Goal: Task Accomplishment & Management: Manage account settings

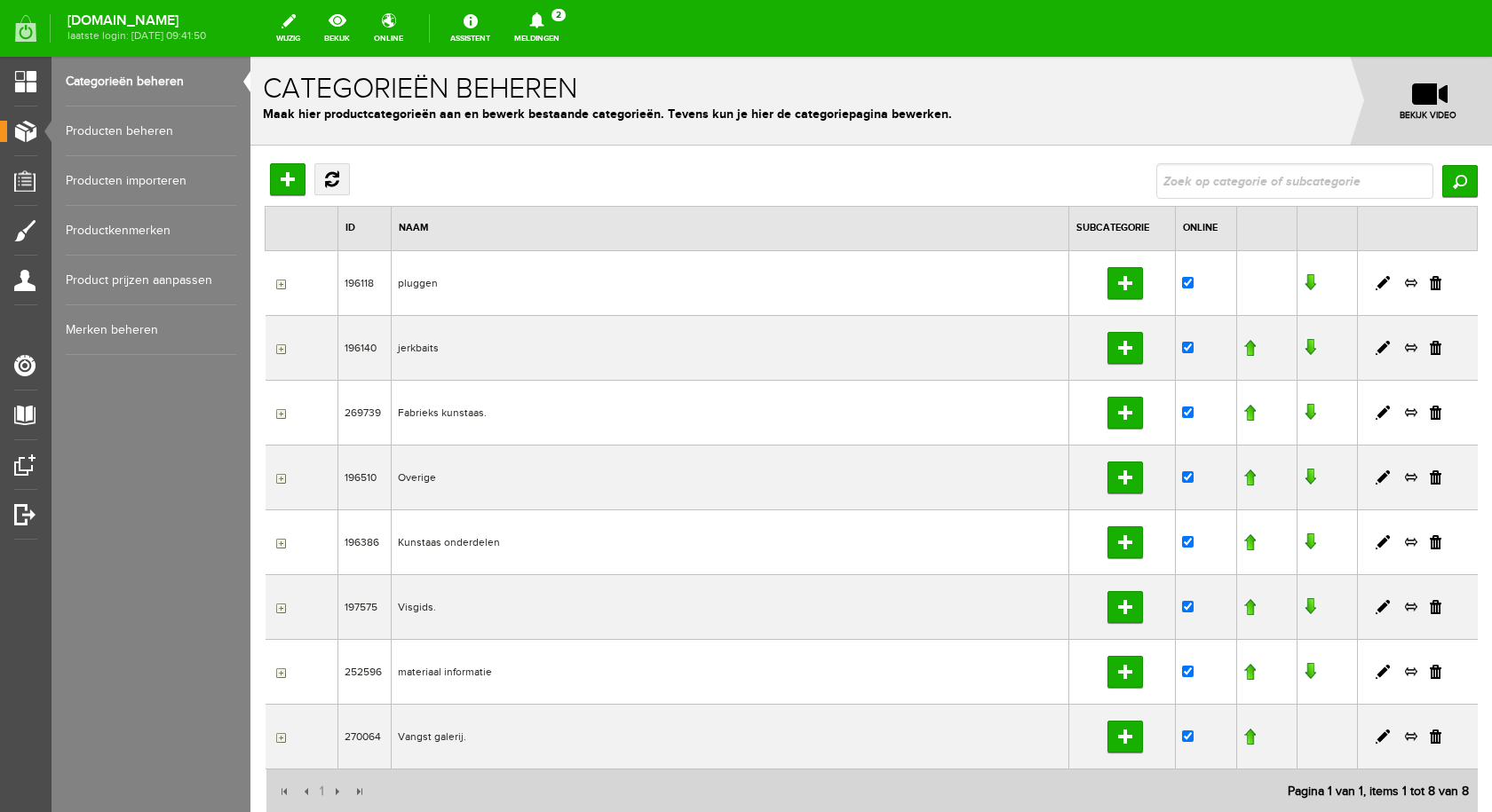
click at [555, 27] on icon at bounding box center [536, 20] width 46 height 16
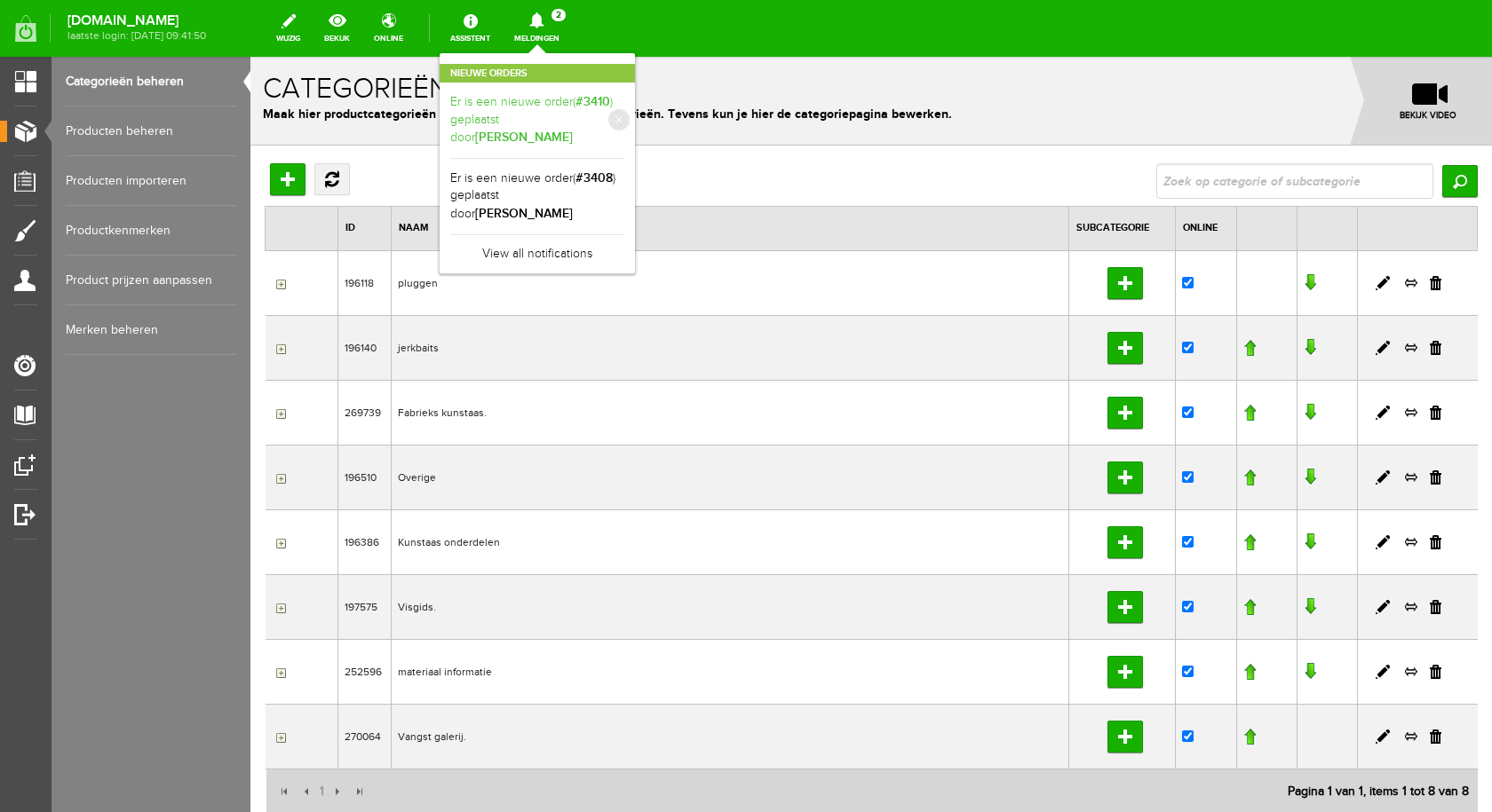
click at [578, 106] on link "Er is een nieuwe order( #3410 ) geplaatst door [PERSON_NAME]" at bounding box center [536, 120] width 174 height 54
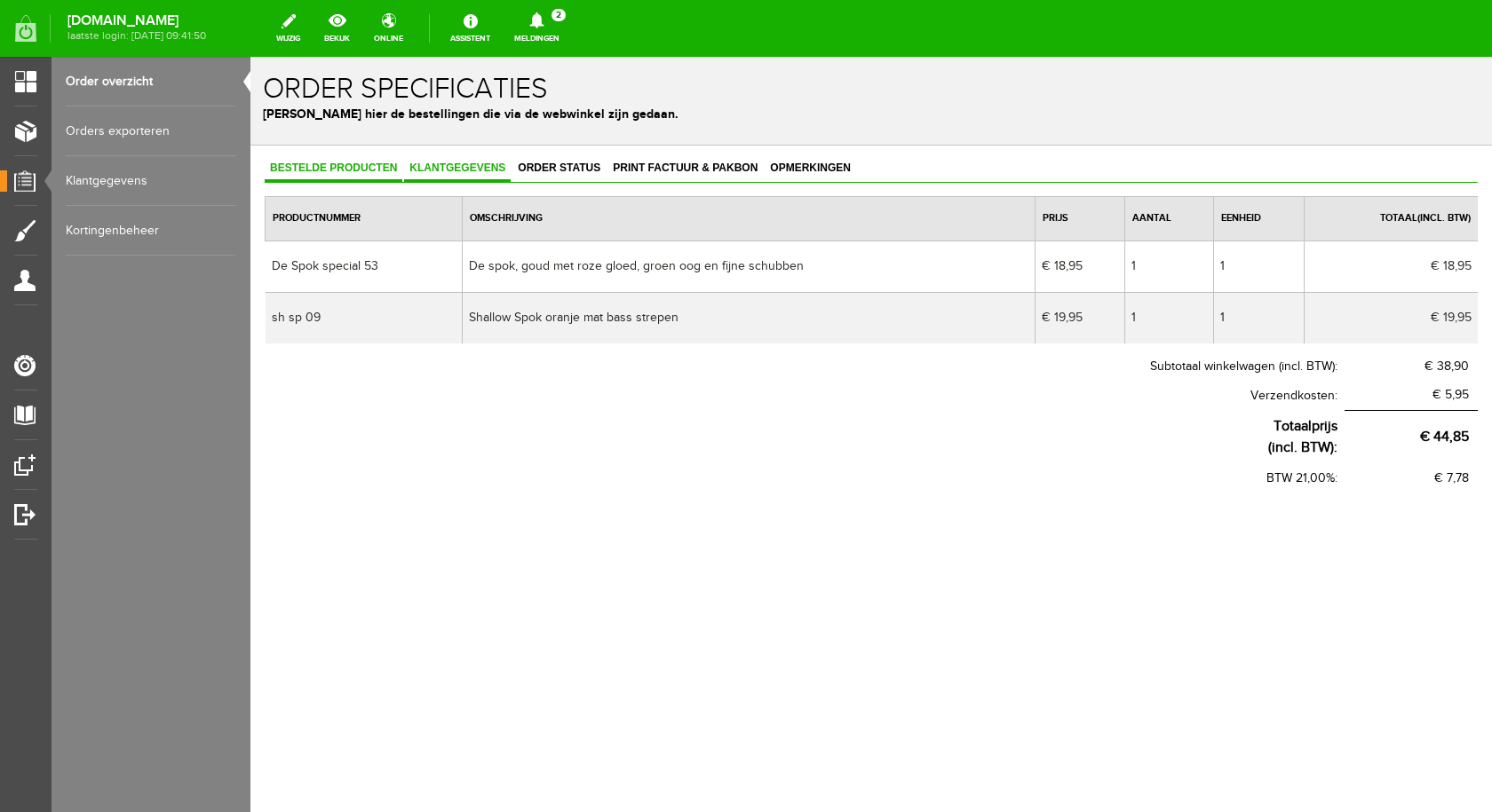
click at [468, 164] on span "Klantgegevens" at bounding box center [457, 168] width 106 height 12
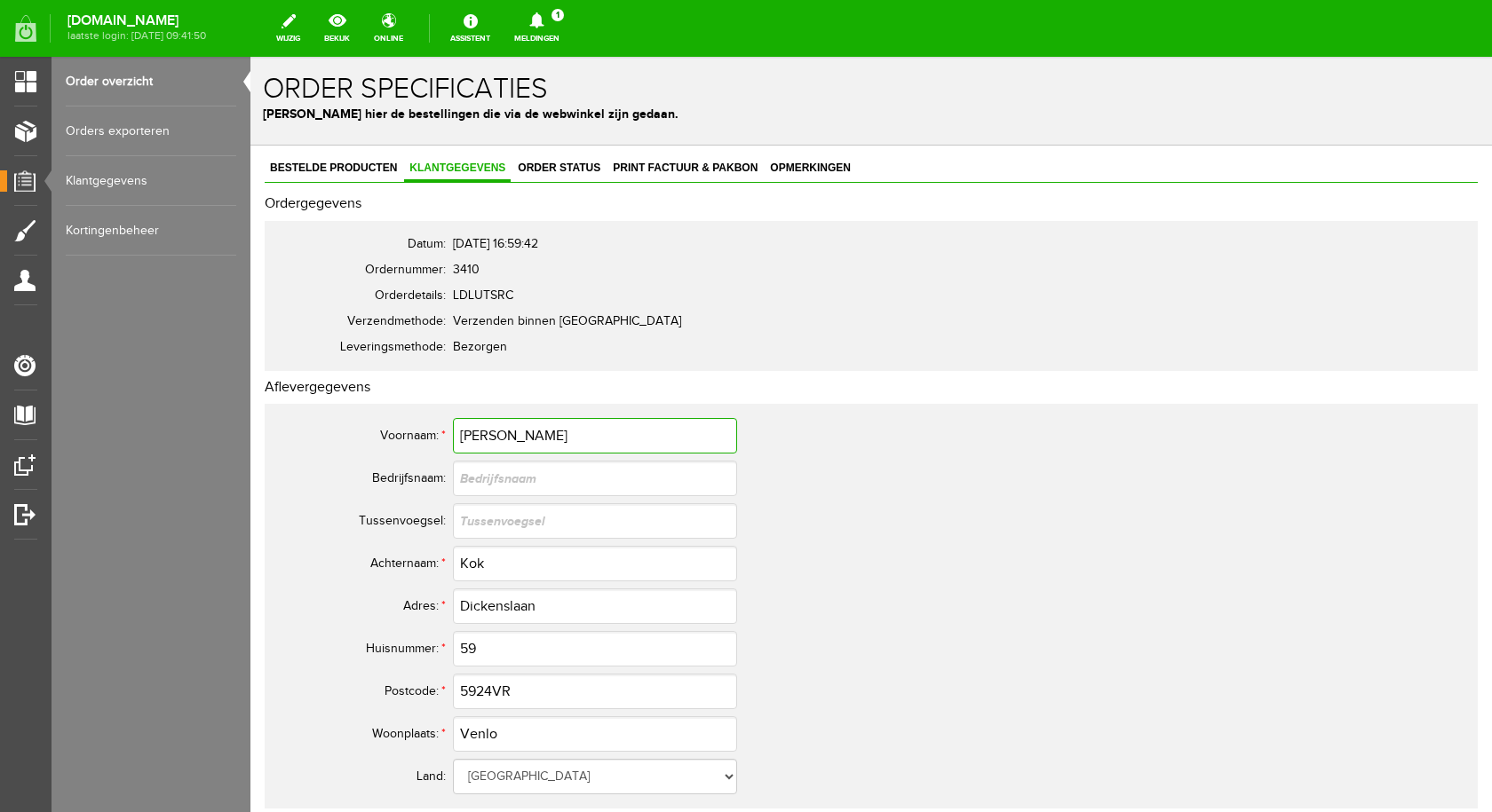
drag, startPoint x: 541, startPoint y: 436, endPoint x: 460, endPoint y: 437, distance: 81.0
click at [460, 437] on input "[PERSON_NAME]" at bounding box center [594, 436] width 284 height 35
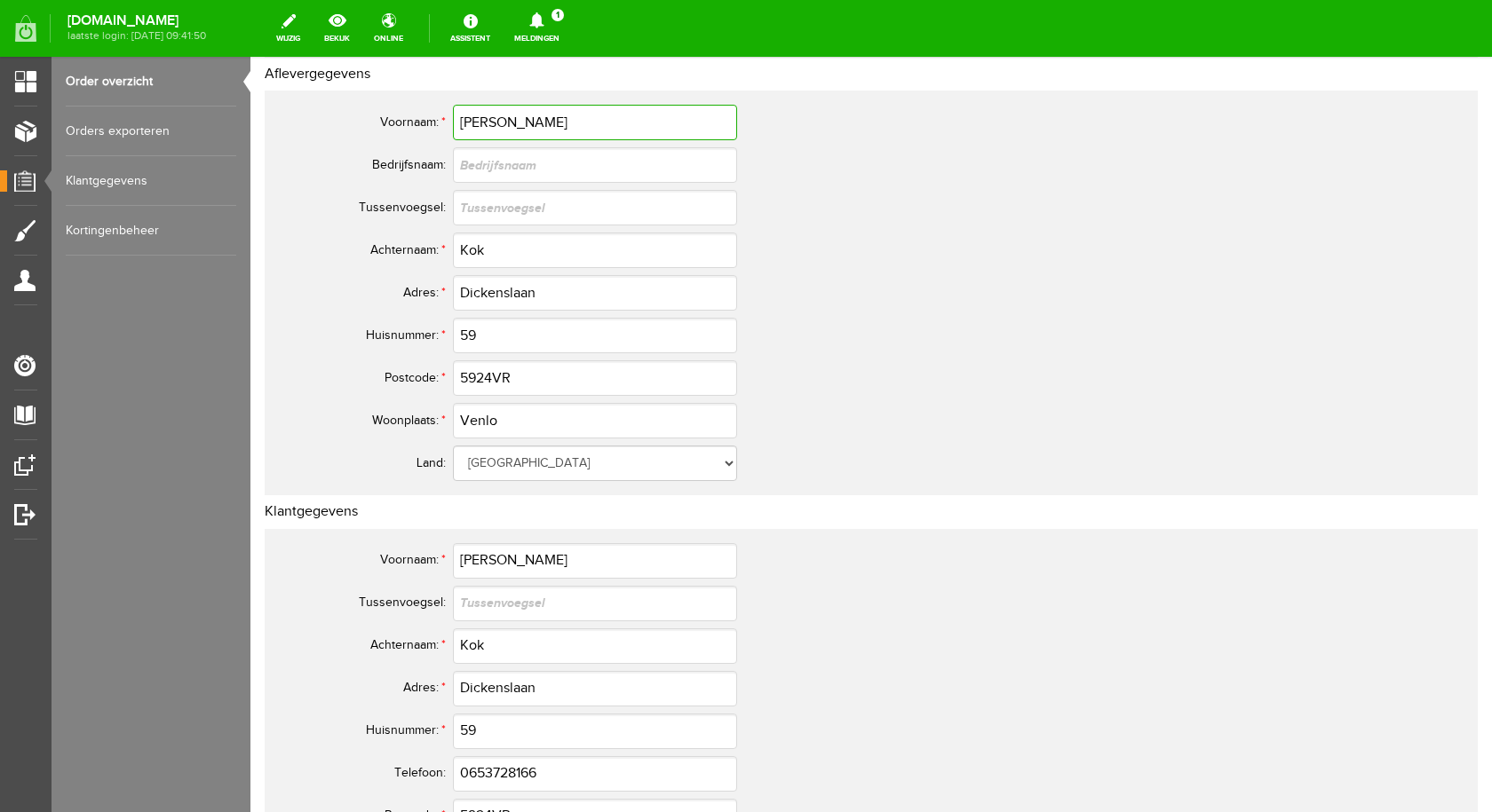
scroll to position [355, 0]
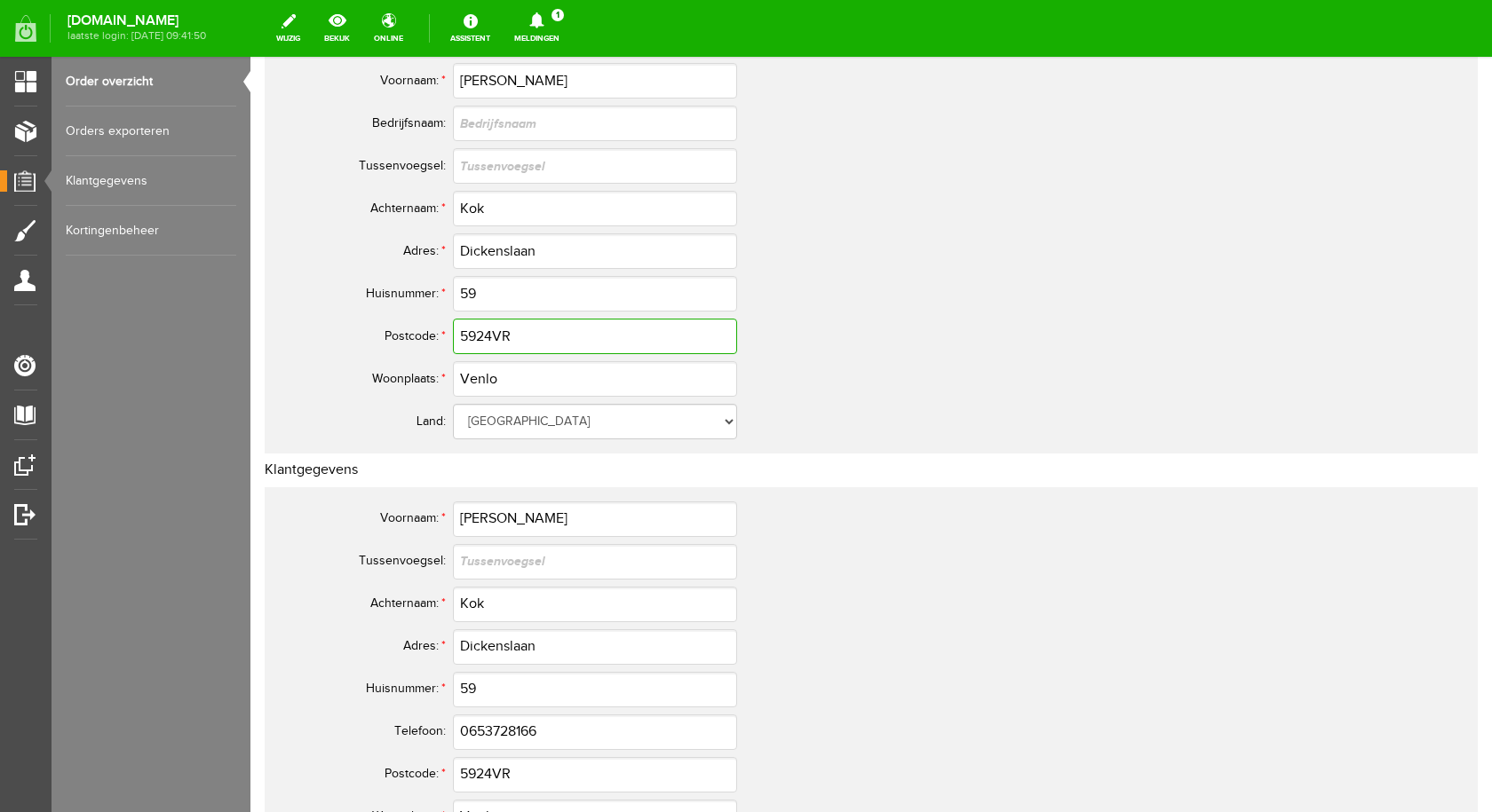
drag, startPoint x: 509, startPoint y: 333, endPoint x: 461, endPoint y: 336, distance: 48.1
click at [461, 336] on input "5924VR" at bounding box center [594, 336] width 284 height 35
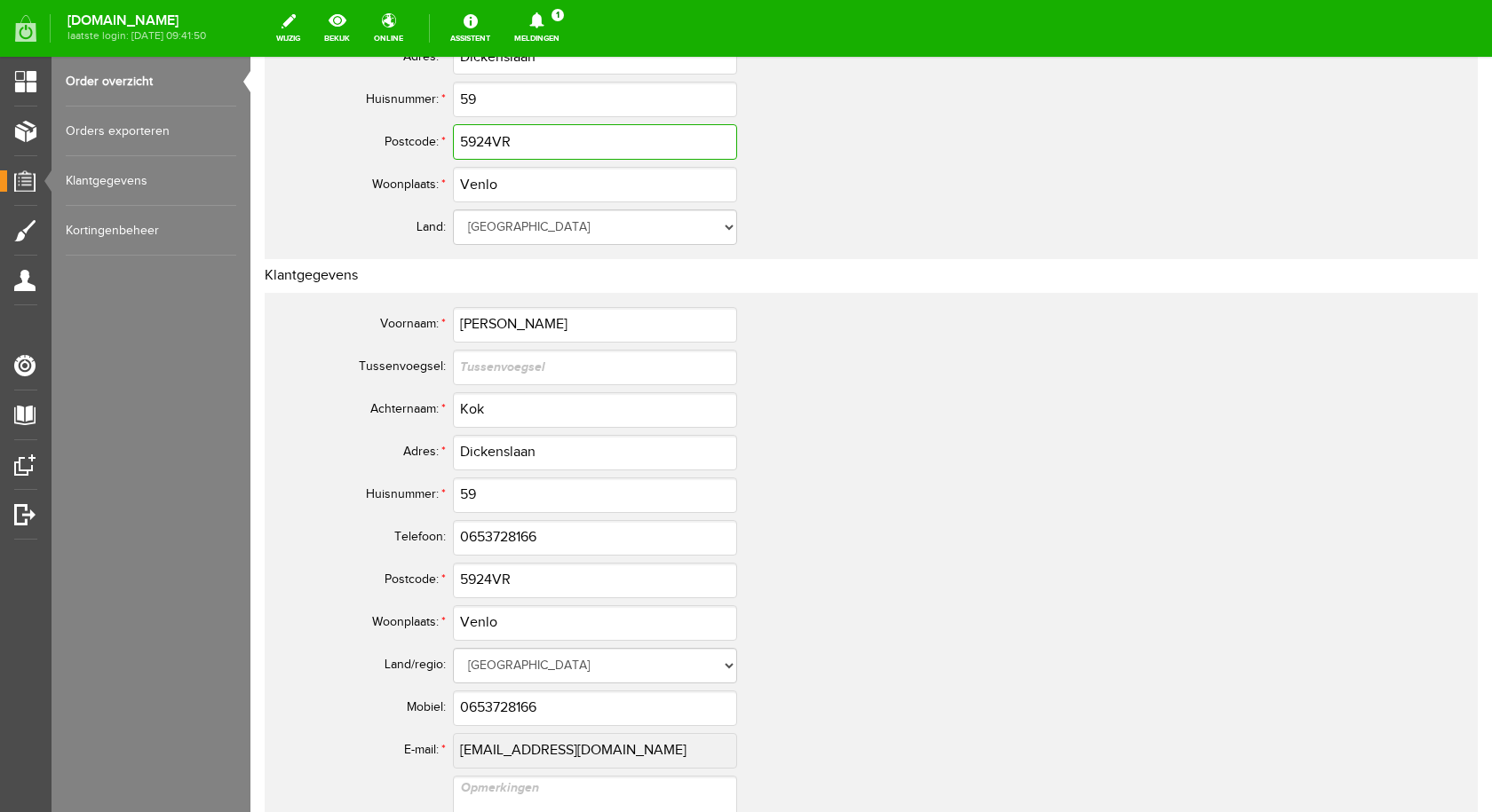
scroll to position [710, 0]
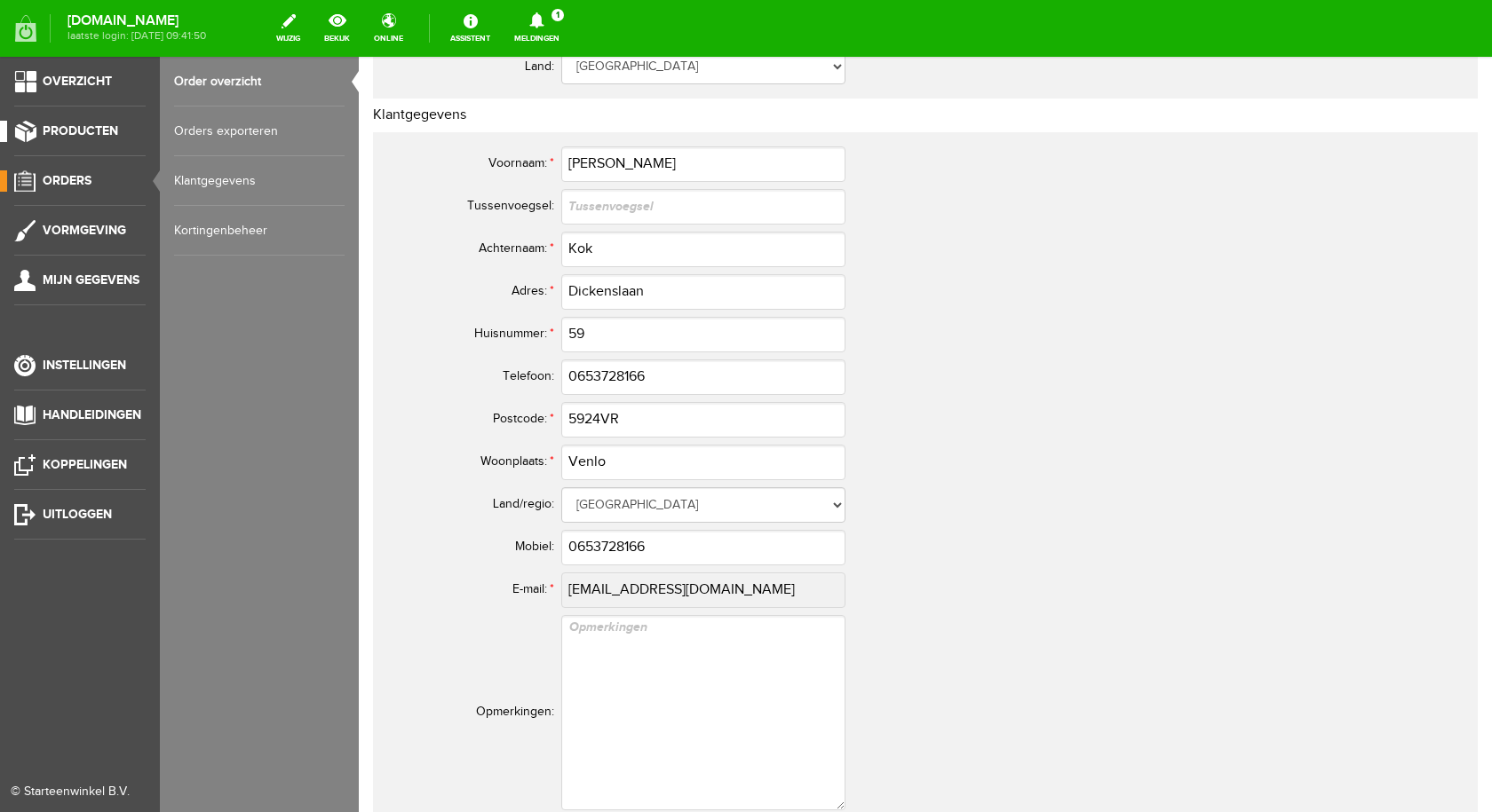
click at [43, 124] on span "Producten" at bounding box center [80, 131] width 75 height 15
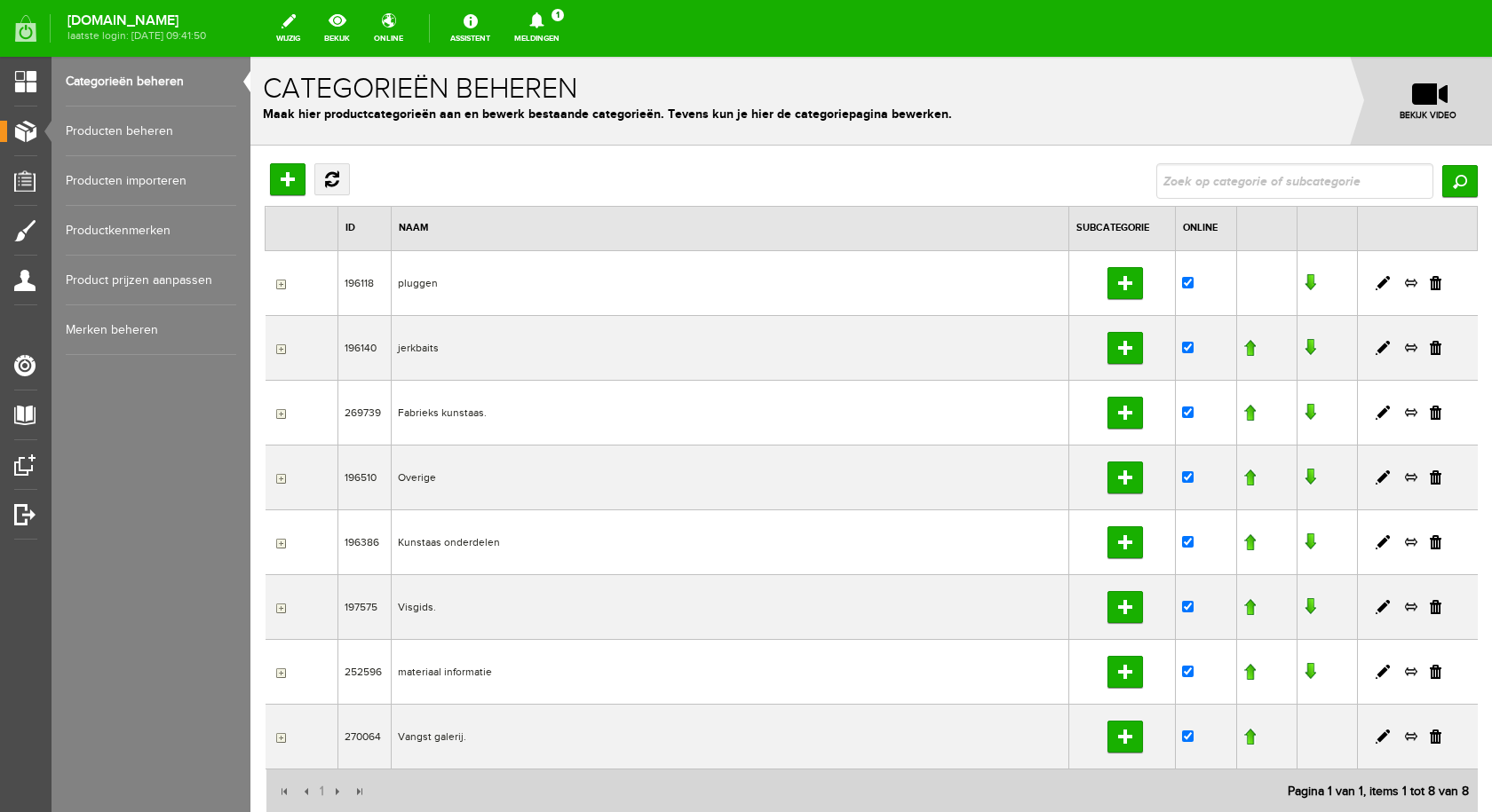
click at [128, 121] on link "Producten beheren" at bounding box center [151, 130] width 170 height 49
